Goal: Navigation & Orientation: Find specific page/section

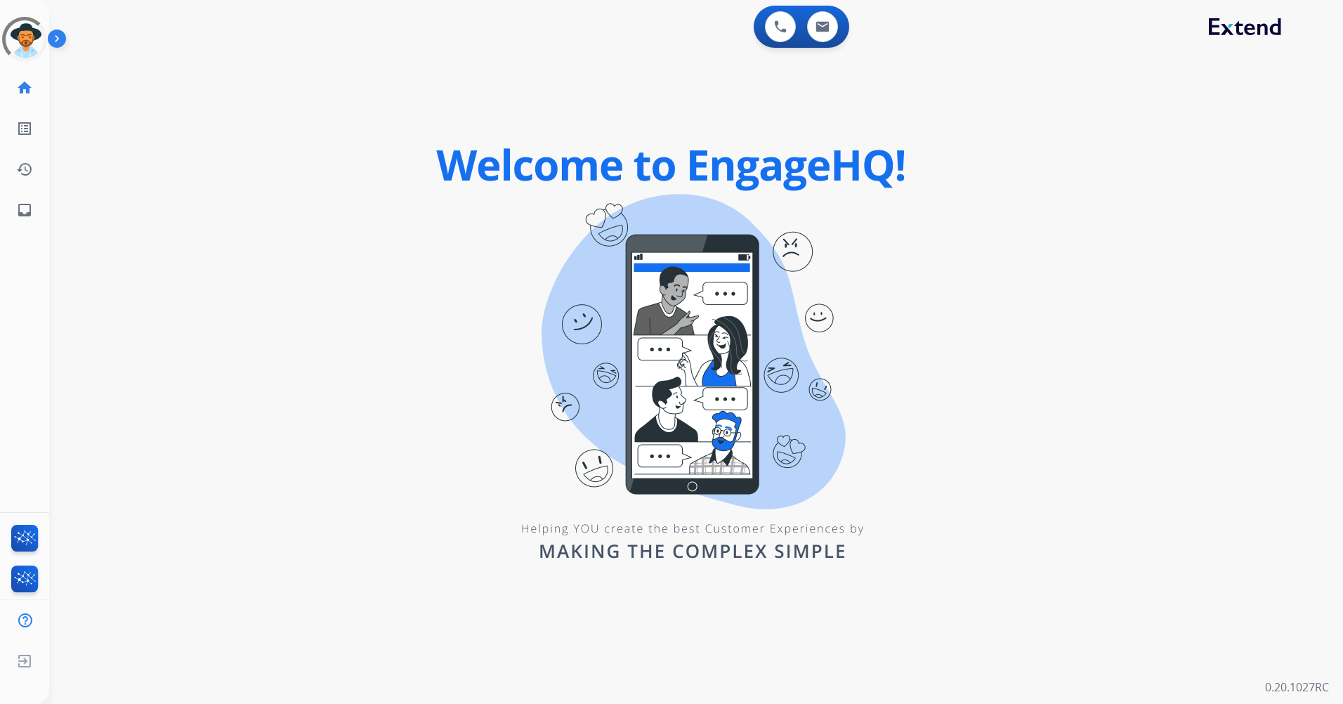
click at [62, 39] on img at bounding box center [60, 41] width 24 height 27
click at [14, 34] on div at bounding box center [24, 39] width 45 height 45
